Goal: Navigation & Orientation: Go to known website

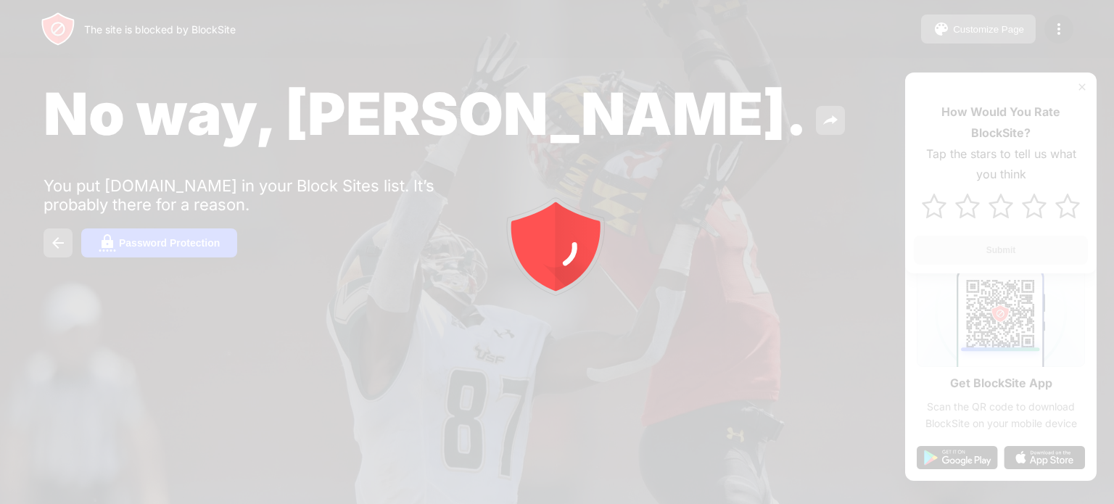
click at [1050, 54] on div at bounding box center [557, 252] width 1114 height 504
